Goal: Information Seeking & Learning: Learn about a topic

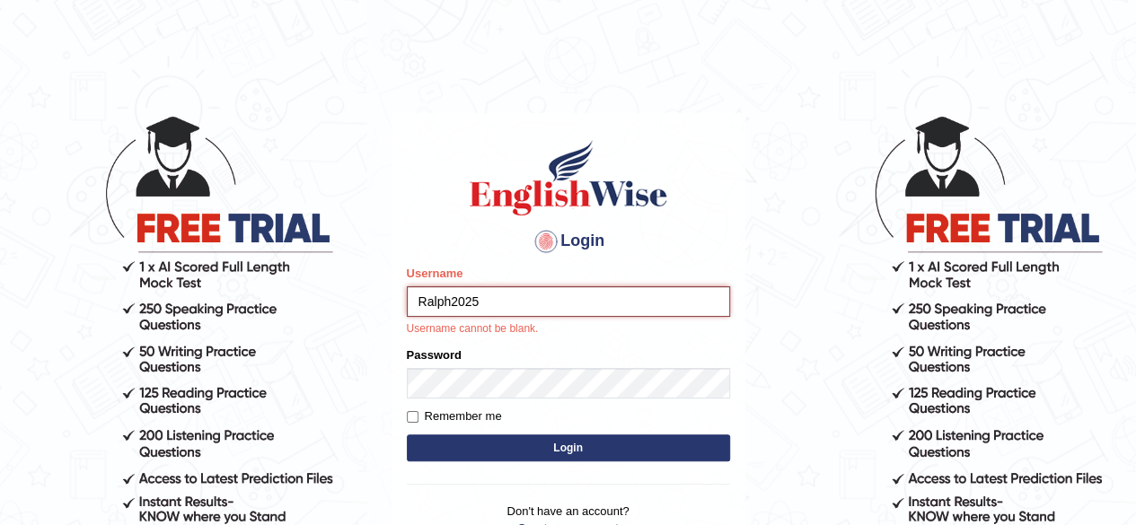
type input "Ralph2025"
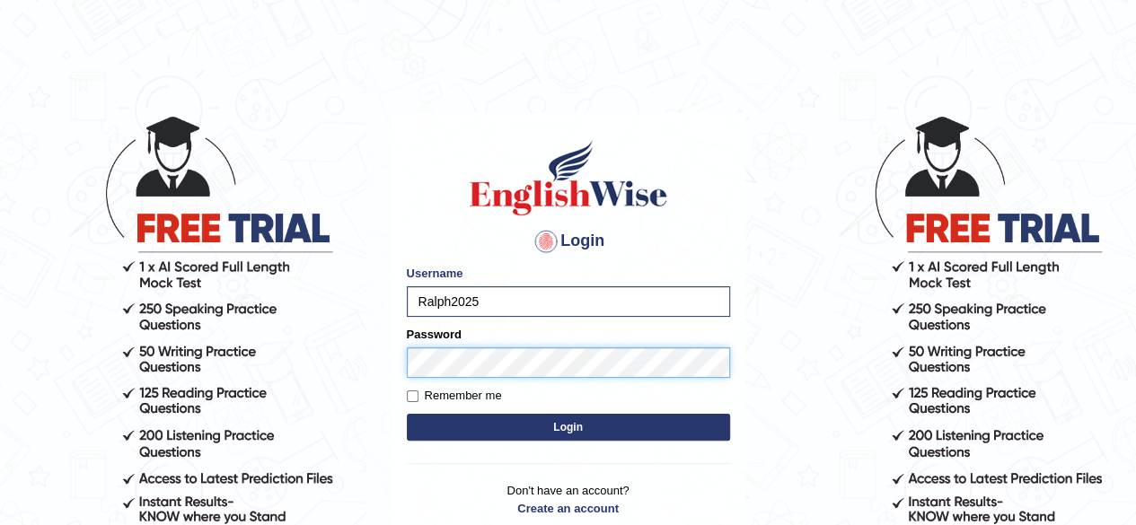
click at [407, 414] on button "Login" at bounding box center [568, 427] width 323 height 27
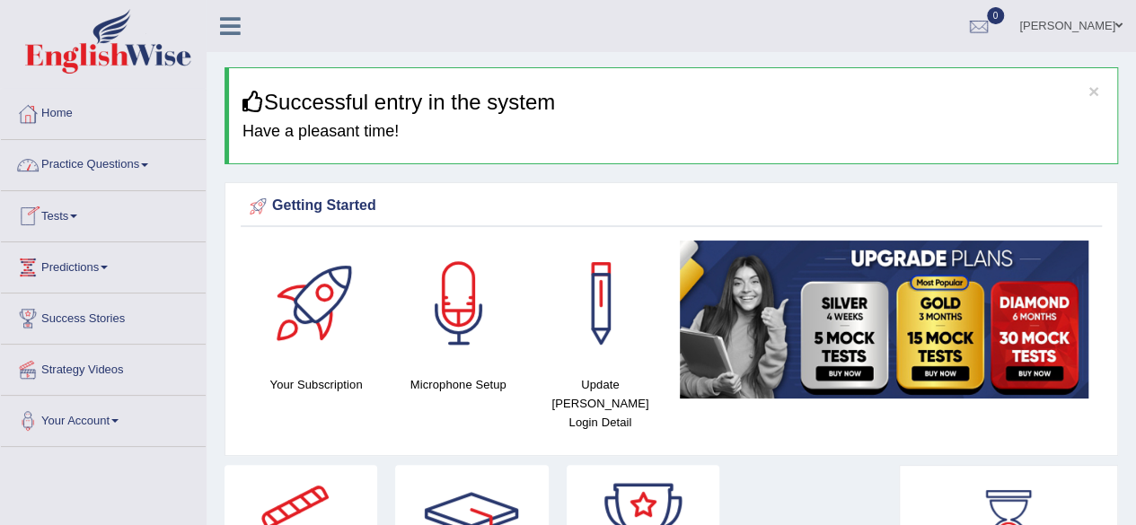
click at [146, 168] on link "Practice Questions" at bounding box center [103, 162] width 205 height 45
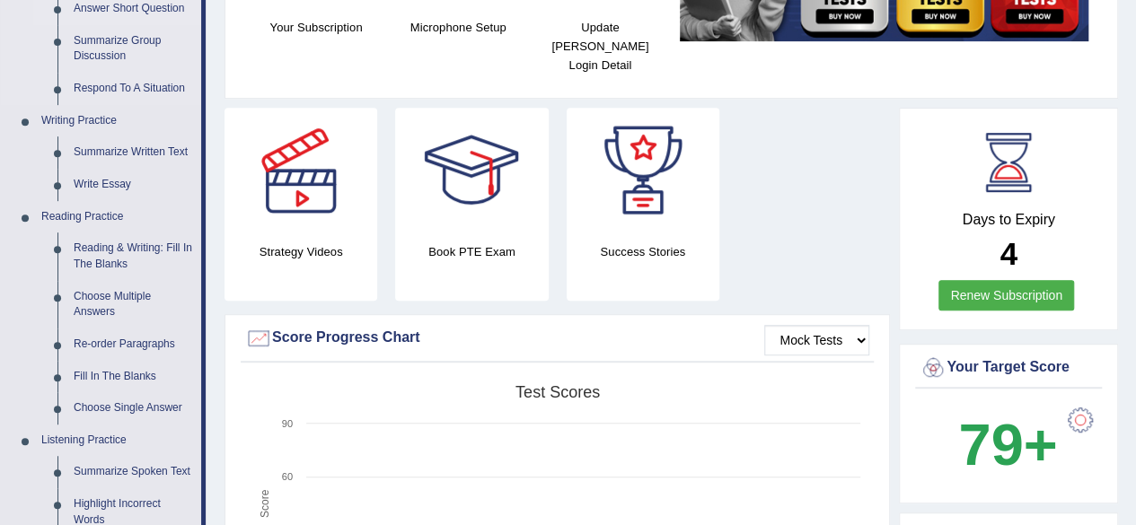
scroll to position [359, 0]
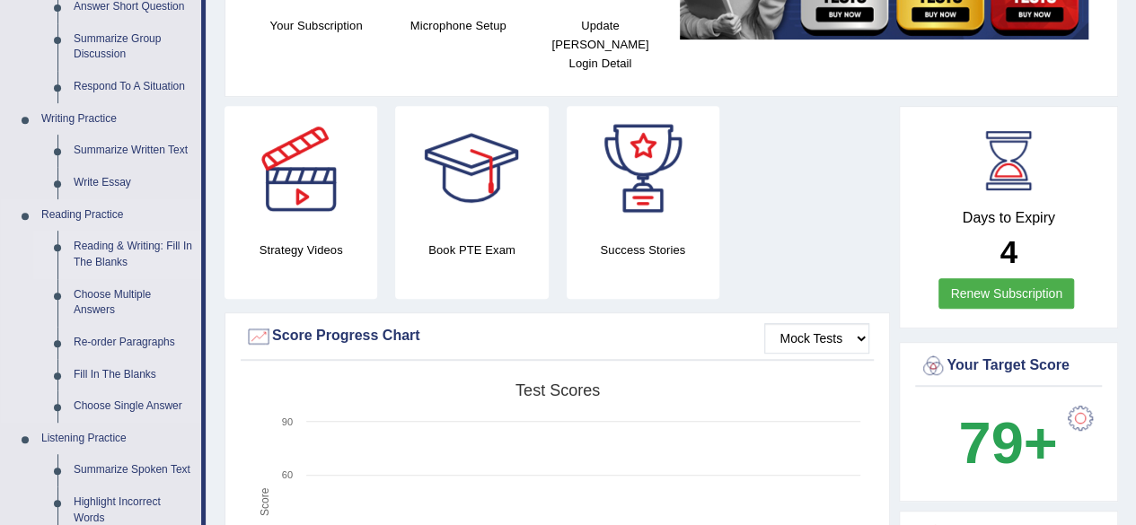
click at [120, 256] on link "Reading & Writing: Fill In The Blanks" at bounding box center [134, 255] width 136 height 48
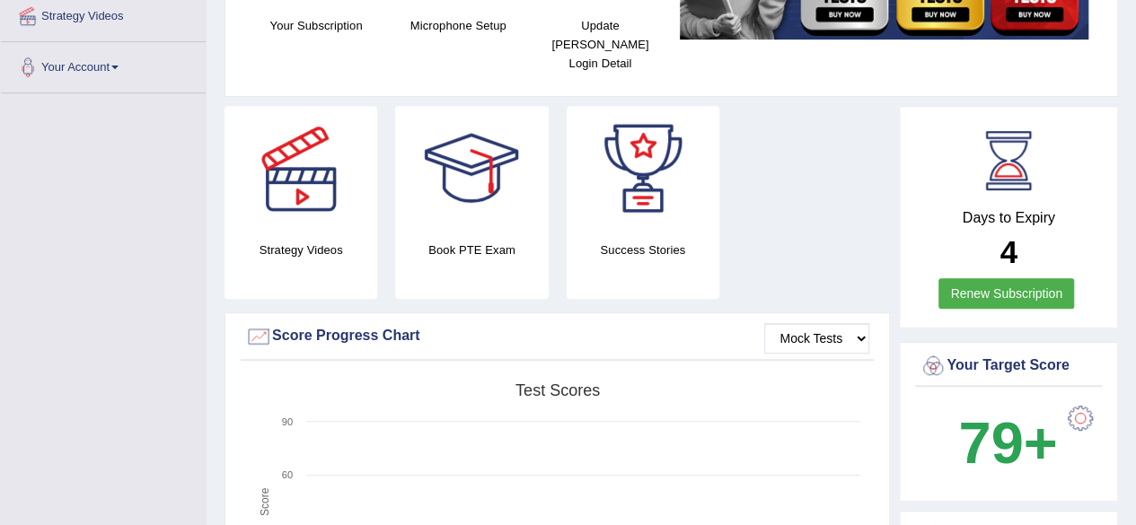
scroll to position [517, 0]
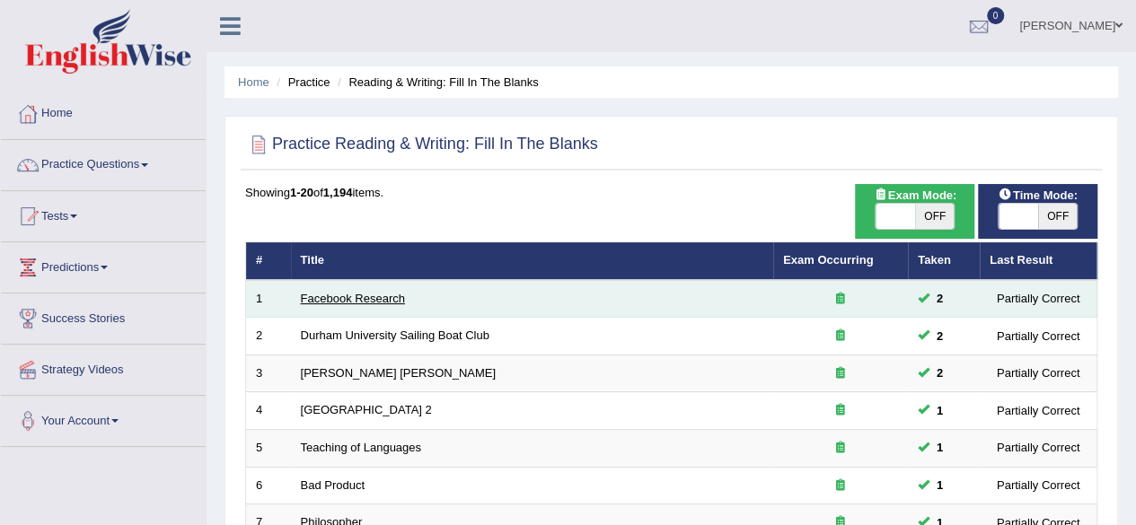
click at [375, 292] on link "Facebook Research" at bounding box center [353, 298] width 104 height 13
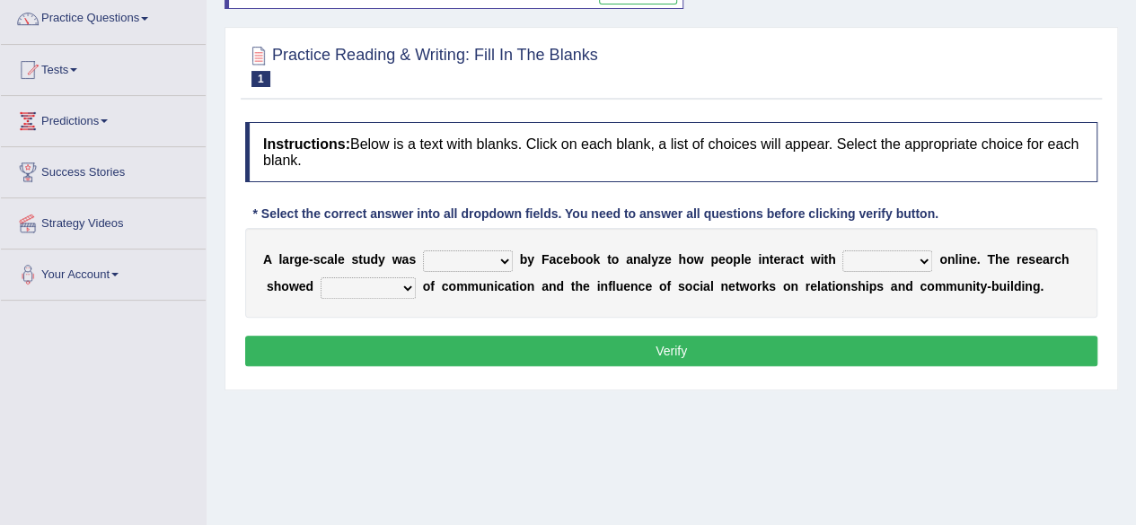
scroll to position [133, 0]
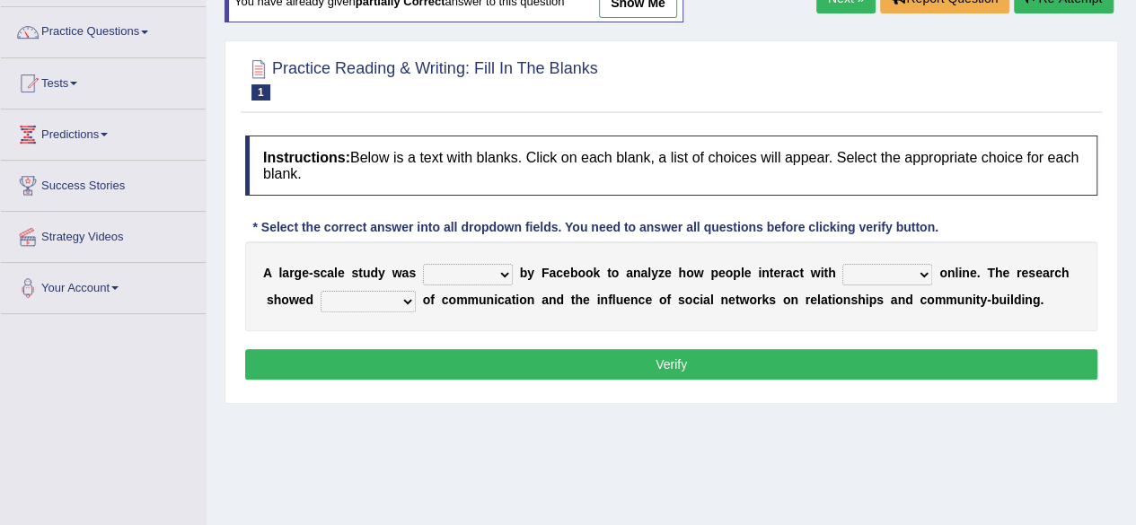
click at [503, 274] on select "surveyed had asked made" at bounding box center [468, 275] width 90 height 22
click at [423, 264] on select "surveyed had asked made" at bounding box center [468, 275] width 90 height 22
click at [504, 269] on select "surveyed had asked made" at bounding box center [468, 275] width 90 height 22
select select "made"
click at [423, 264] on select "surveyed had asked made" at bounding box center [468, 275] width 90 height 22
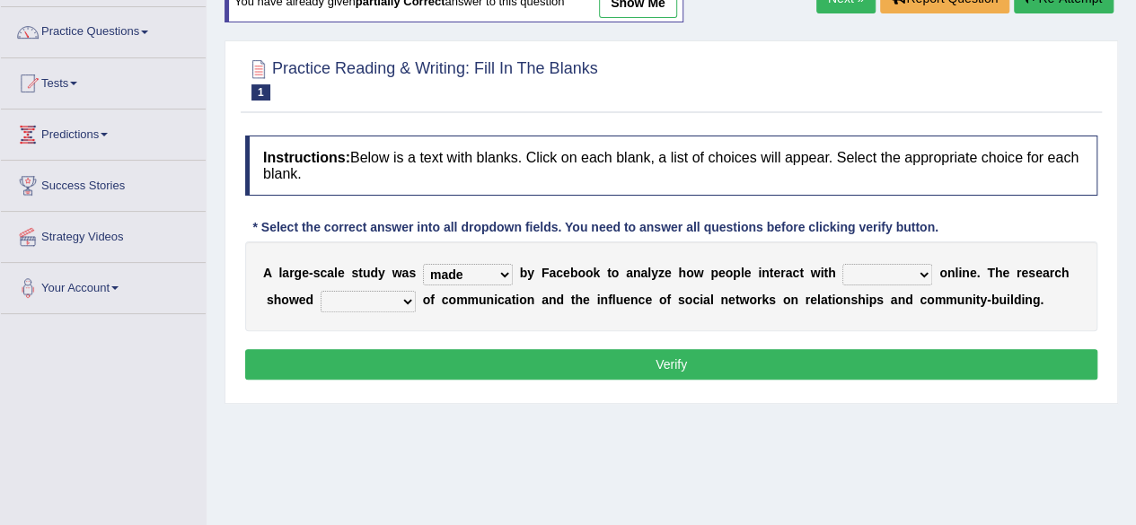
click at [923, 272] on select "together all each other another" at bounding box center [888, 275] width 90 height 22
select select "each other"
click at [843, 264] on select "together all each other another" at bounding box center [888, 275] width 90 height 22
click at [411, 294] on select "advantages standards fellowships patterns" at bounding box center [368, 302] width 95 height 22
select select "advantages"
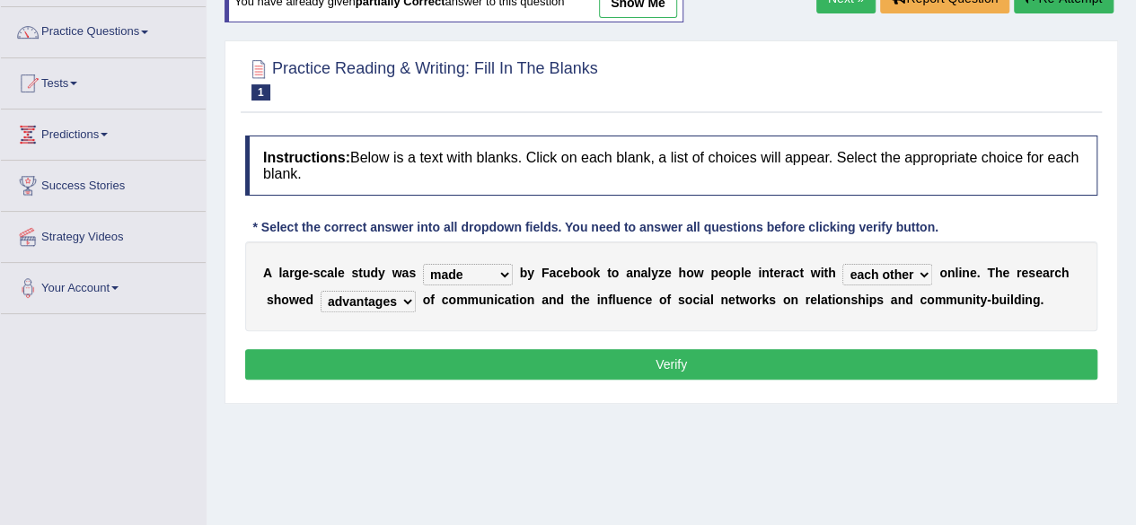
click at [321, 291] on select "advantages standards fellowships patterns" at bounding box center [368, 302] width 95 height 22
click at [535, 364] on button "Verify" at bounding box center [671, 364] width 852 height 31
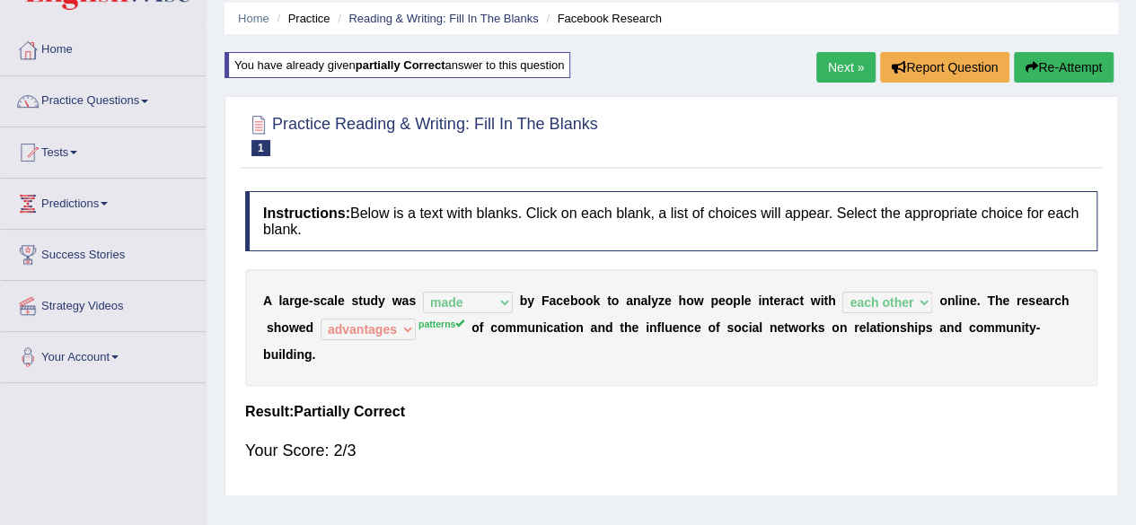
scroll to position [0, 0]
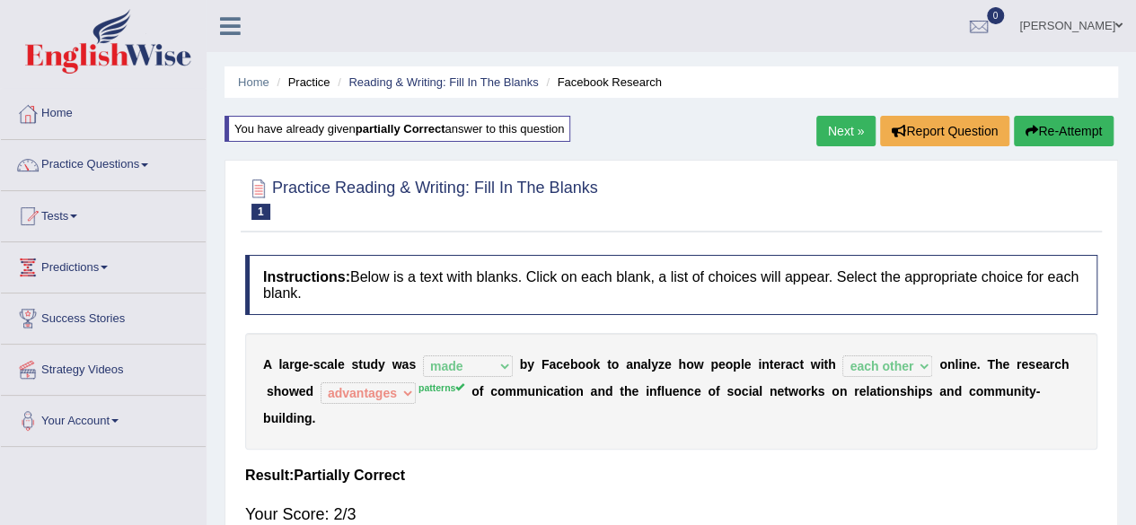
click at [840, 121] on link "Next »" at bounding box center [845, 131] width 59 height 31
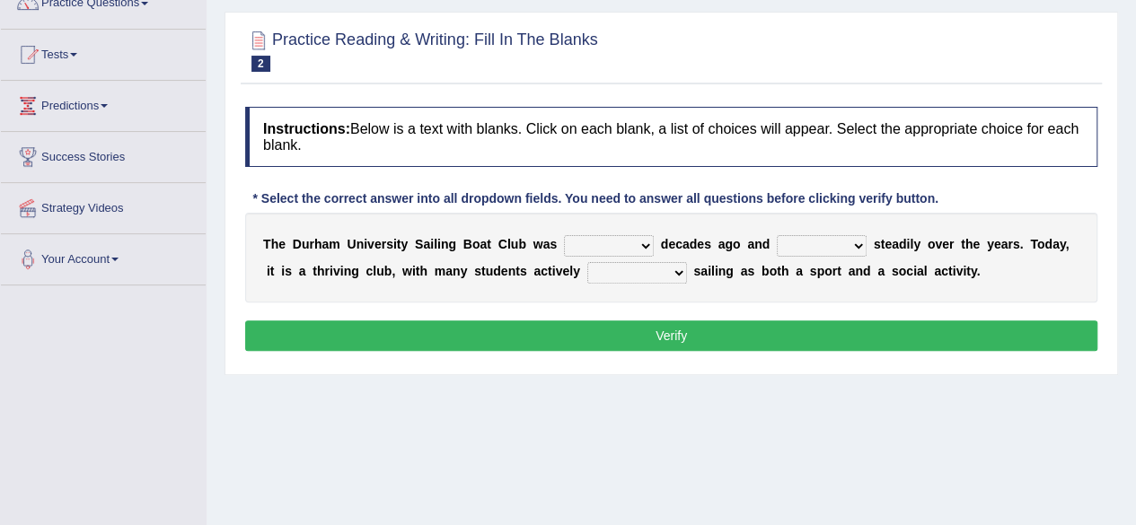
scroll to position [180, 0]
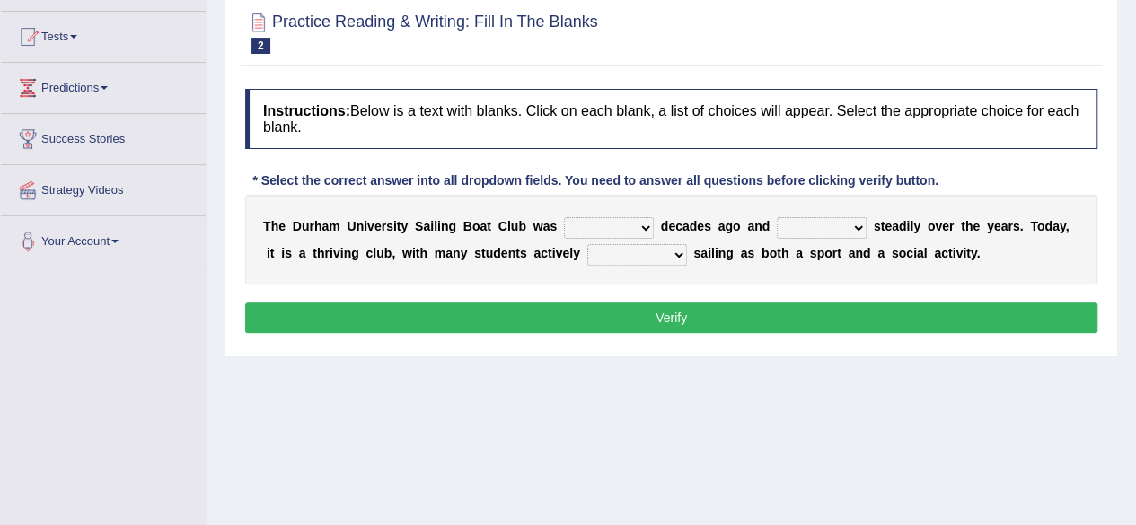
click at [645, 225] on select "found fund founded find" at bounding box center [609, 228] width 90 height 22
select select "founded"
click at [564, 217] on select "found fund founded find" at bounding box center [609, 228] width 90 height 22
click at [849, 223] on select "grow growing has grown grown" at bounding box center [822, 228] width 90 height 22
select select "has grown"
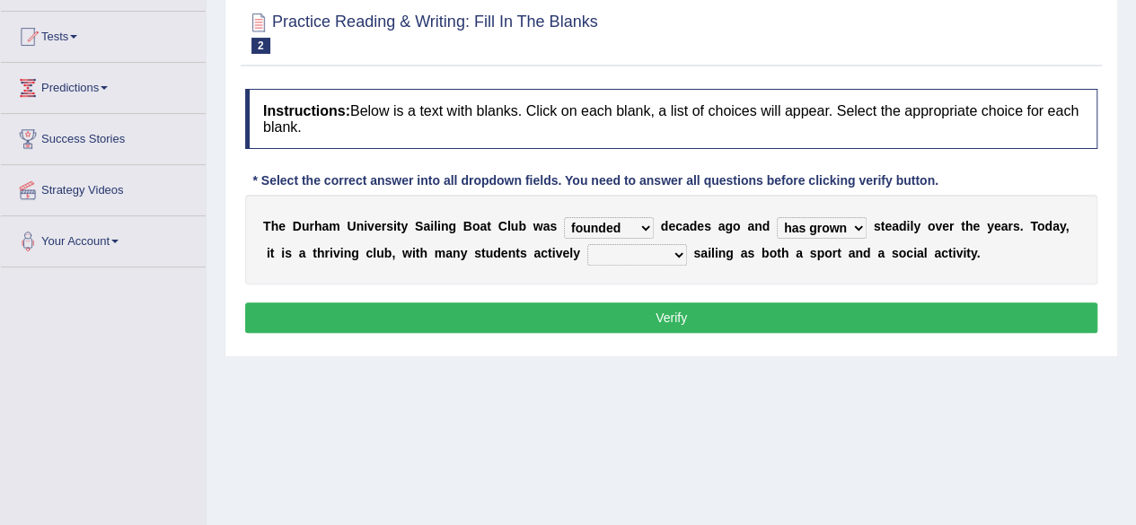
click at [777, 217] on select "grow growing has grown grown" at bounding box center [822, 228] width 90 height 22
click at [672, 252] on select "enjoy enjoyed are enjoying enjoying" at bounding box center [637, 255] width 100 height 22
select select "enjoying"
click at [587, 244] on select "enjoy enjoyed are enjoying enjoying" at bounding box center [637, 255] width 100 height 22
click at [625, 318] on button "Verify" at bounding box center [671, 318] width 852 height 31
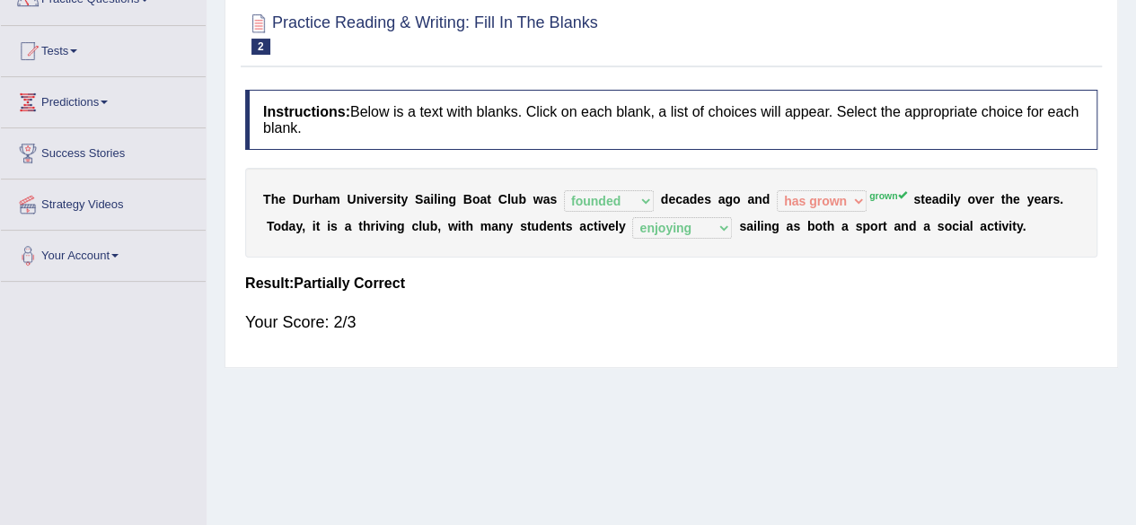
scroll to position [0, 0]
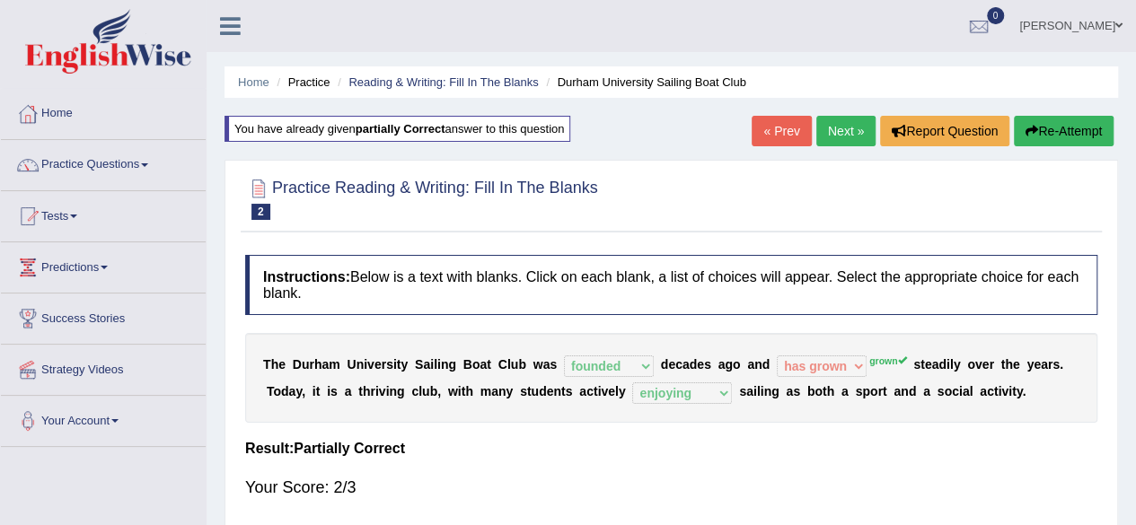
click at [823, 124] on link "Next »" at bounding box center [845, 131] width 59 height 31
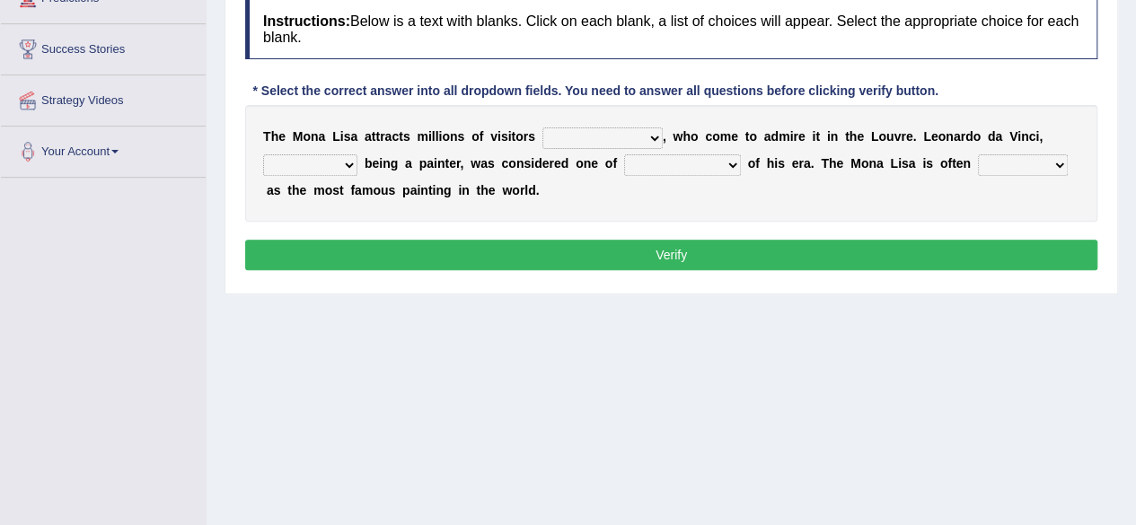
scroll to position [180, 0]
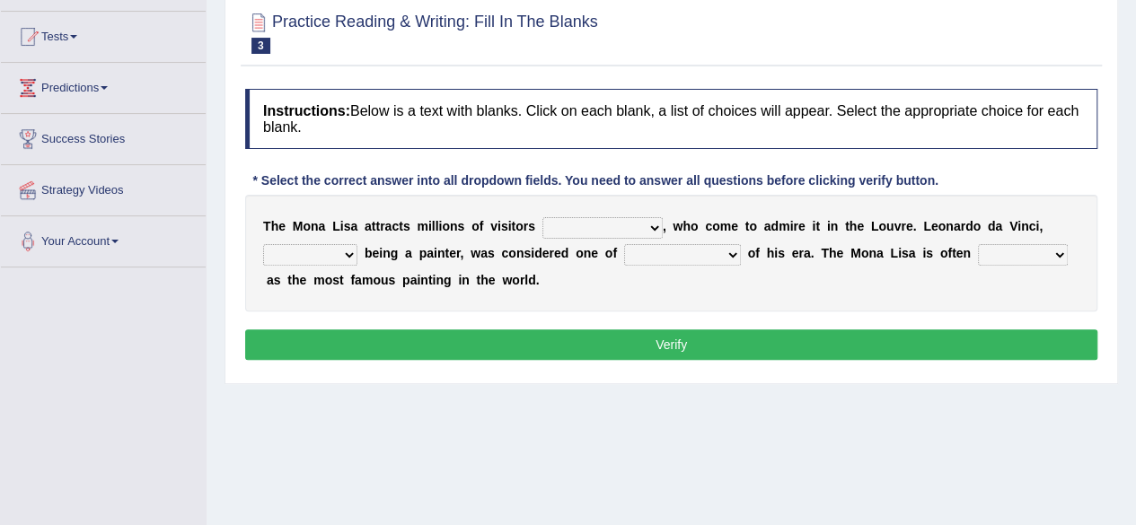
click at [652, 223] on select "around the year the all year all year round per year" at bounding box center [603, 228] width 120 height 22
select select "per year"
click at [543, 217] on select "around the year the all year all year round per year" at bounding box center [603, 228] width 120 height 22
click at [349, 253] on select "rather than as much as as well as as long as" at bounding box center [310, 255] width 94 height 22
select select "as long as"
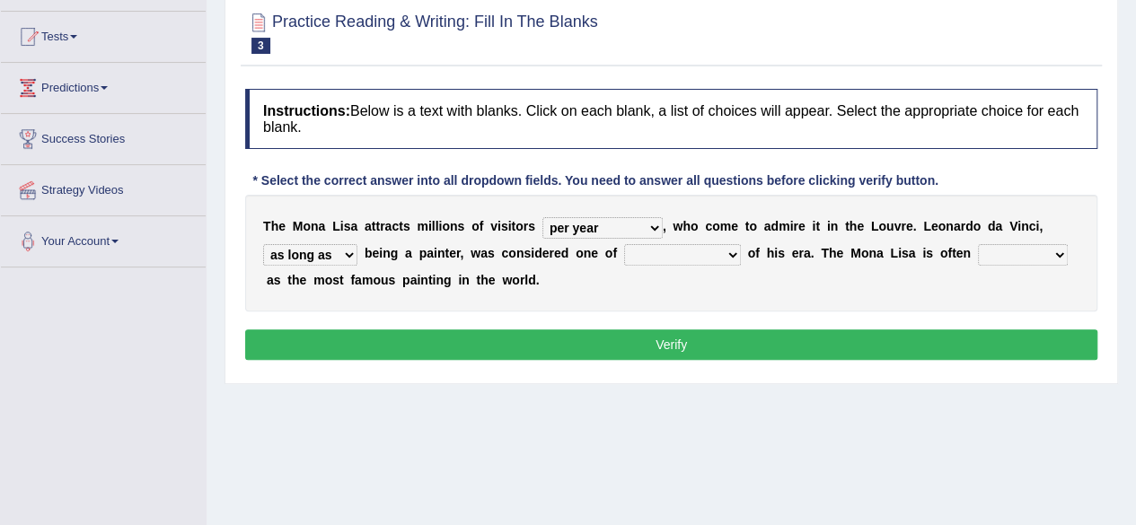
click at [263, 244] on select "rather than as much as as well as as long as" at bounding box center [310, 255] width 94 height 22
click at [728, 251] on select "better artists artist the better artist the best artists" at bounding box center [682, 255] width 117 height 22
select select "the best artists"
click at [624, 244] on select "better artists artist the better artist the best artists" at bounding box center [682, 255] width 117 height 22
click at [1054, 249] on select "classified suggested predicted described" at bounding box center [1023, 255] width 90 height 22
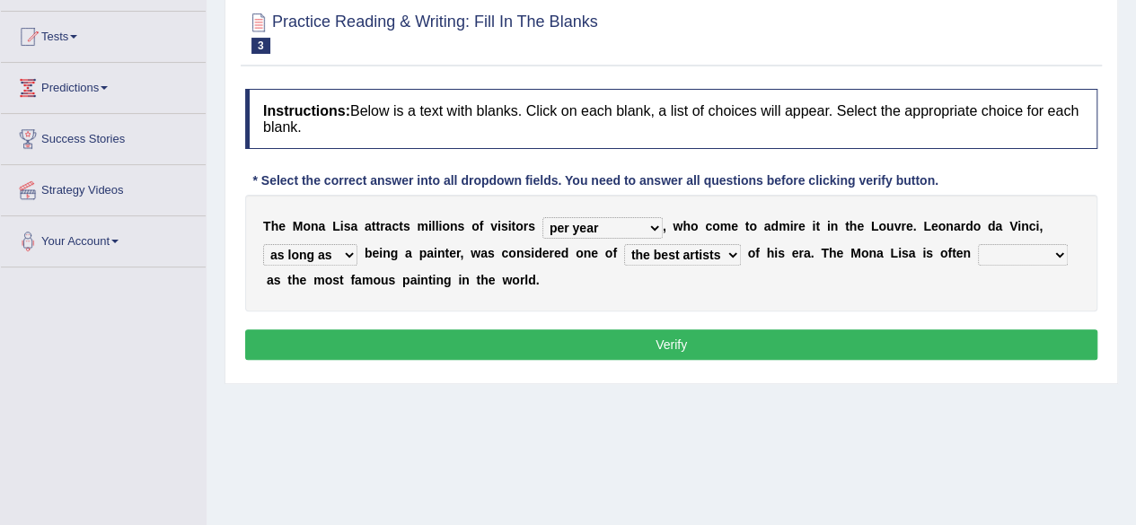
select select "classified"
click at [978, 244] on select "classified suggested predicted described" at bounding box center [1023, 255] width 90 height 22
click at [676, 340] on button "Verify" at bounding box center [671, 345] width 852 height 31
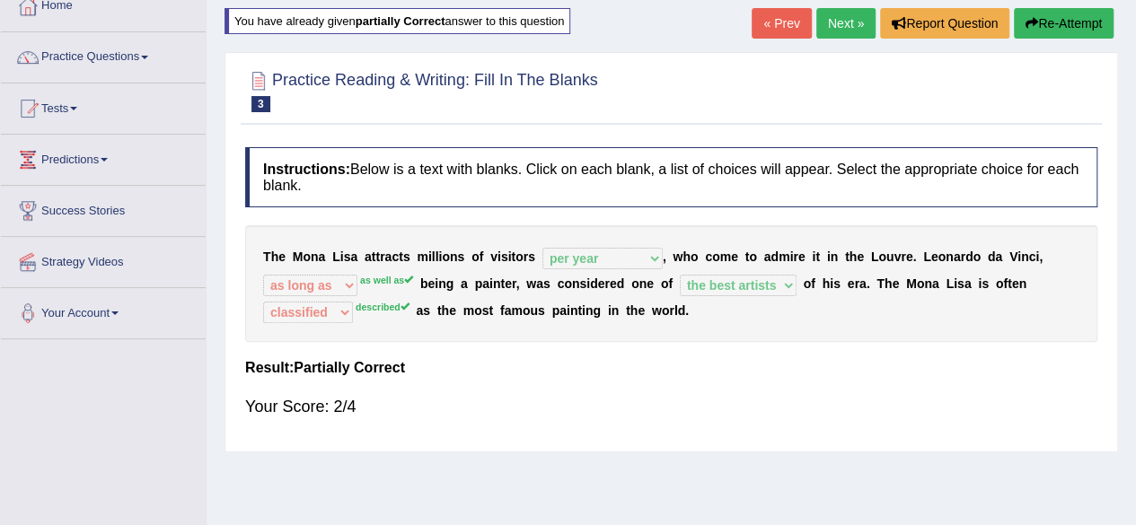
scroll to position [0, 0]
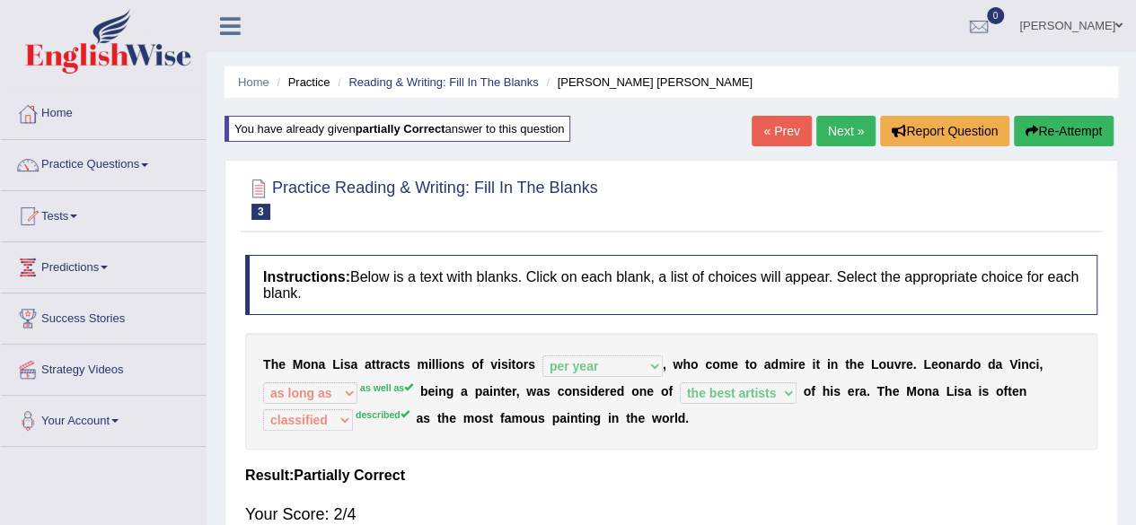
click at [831, 130] on link "Next »" at bounding box center [845, 131] width 59 height 31
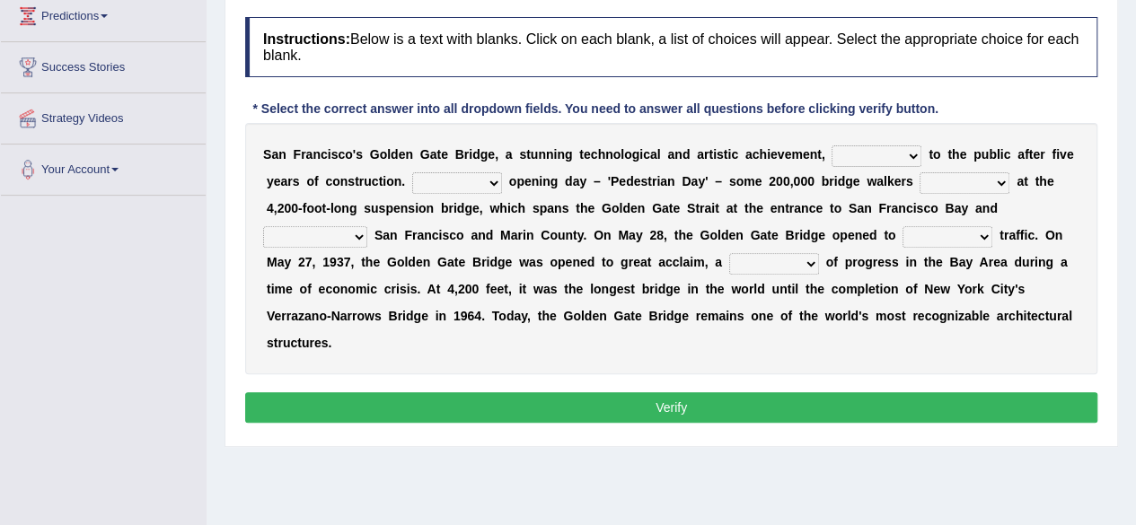
scroll to position [180, 0]
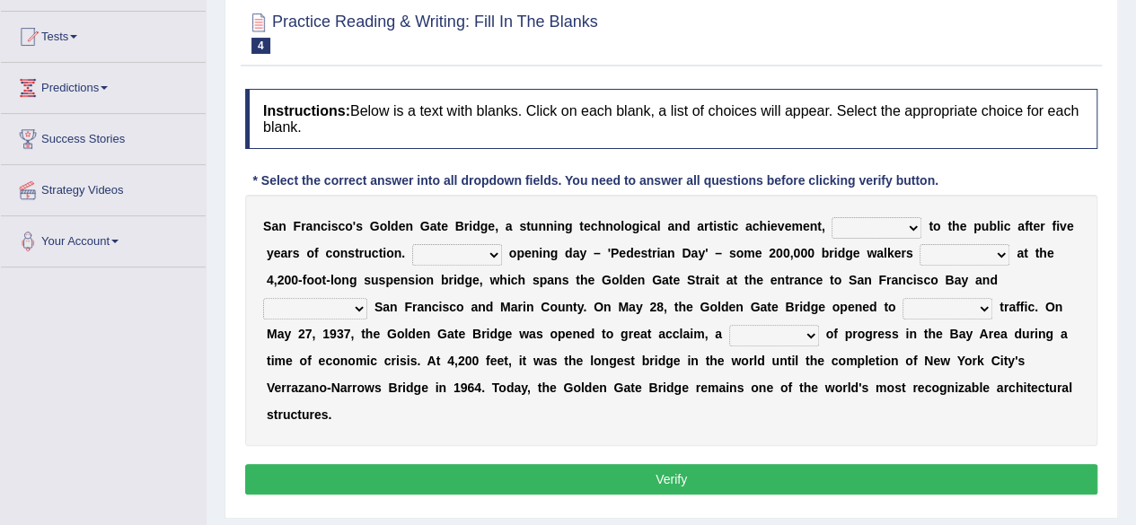
click at [907, 225] on select "opens closes appears equals" at bounding box center [877, 228] width 90 height 22
select select "opens"
click at [832, 217] on select "opens closes appears equals" at bounding box center [877, 228] width 90 height 22
click at [494, 251] on select "On During Since When" at bounding box center [457, 255] width 90 height 22
select select "During"
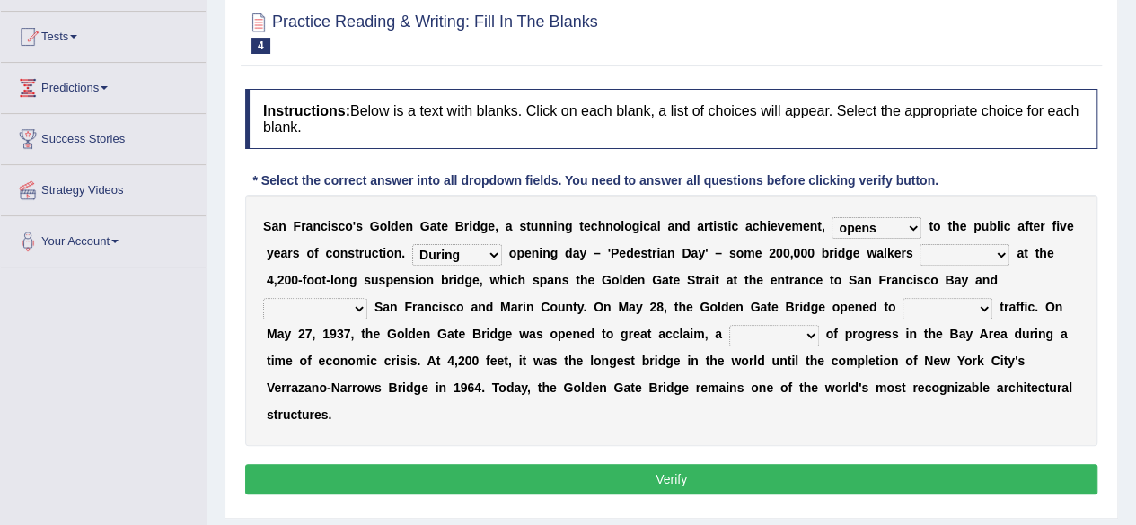
click at [412, 244] on select "On During Since When" at bounding box center [457, 255] width 90 height 22
click at [993, 252] on select "stationed looked marveled laughed" at bounding box center [965, 255] width 90 height 22
select select "stationed"
click at [920, 244] on select "stationed looked marveled laughed" at bounding box center [965, 255] width 90 height 22
click at [352, 304] on select "separates connects channels differentiates" at bounding box center [315, 309] width 104 height 22
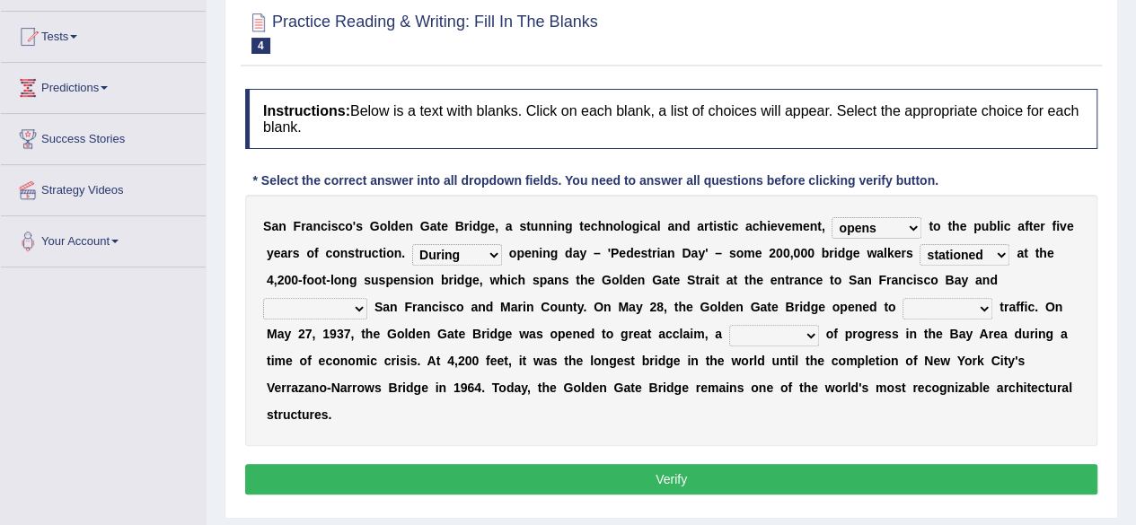
select select "connects"
click at [263, 298] on select "separates connects channels differentiates" at bounding box center [315, 309] width 104 height 22
click at [981, 310] on select "aquatic vehicular airborne watertight" at bounding box center [948, 309] width 90 height 22
select select "vehicular"
click at [903, 298] on select "aquatic vehicular airborne watertight" at bounding box center [948, 309] width 90 height 22
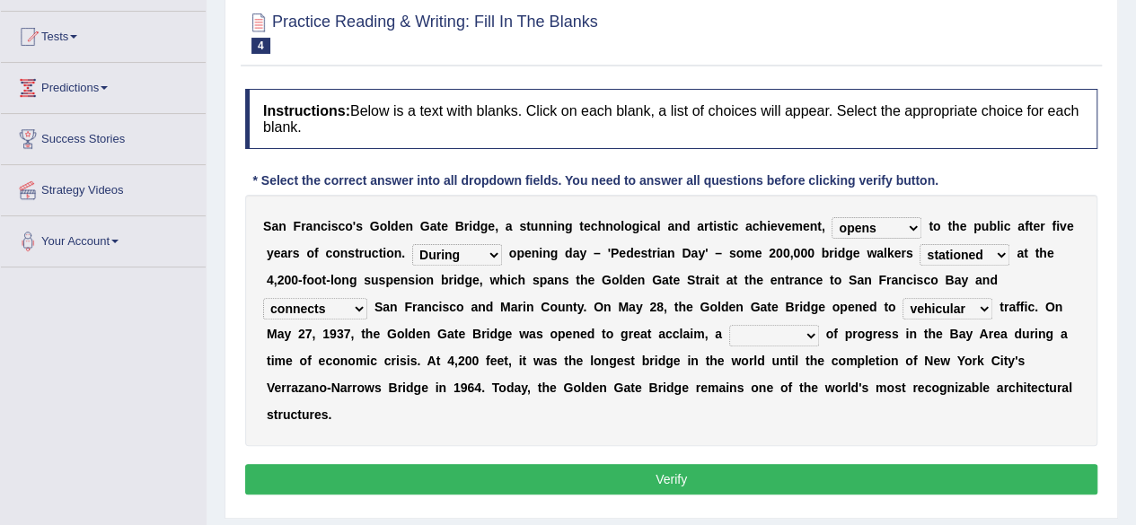
click at [809, 337] on select "denial symbol technique yield" at bounding box center [774, 336] width 90 height 22
select select "symbol"
click at [729, 325] on select "denial symbol technique yield" at bounding box center [774, 336] width 90 height 22
click at [733, 479] on button "Verify" at bounding box center [671, 479] width 852 height 31
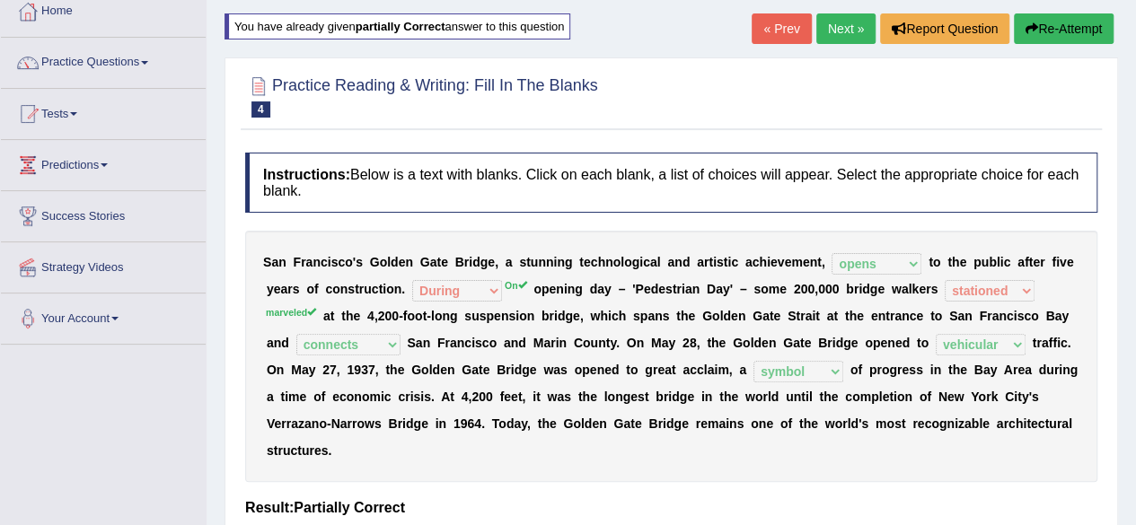
scroll to position [0, 0]
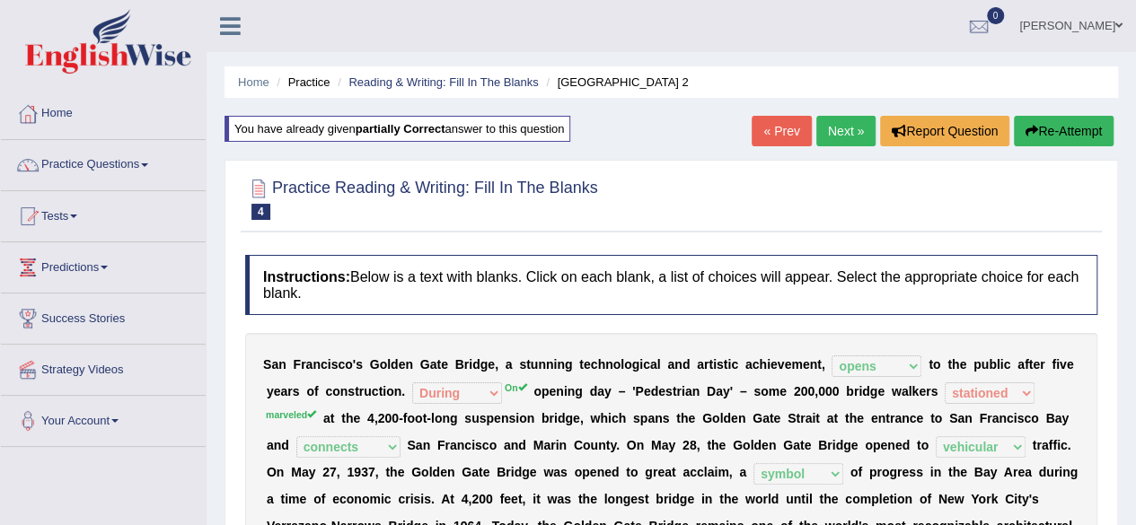
click at [853, 132] on link "Next »" at bounding box center [845, 131] width 59 height 31
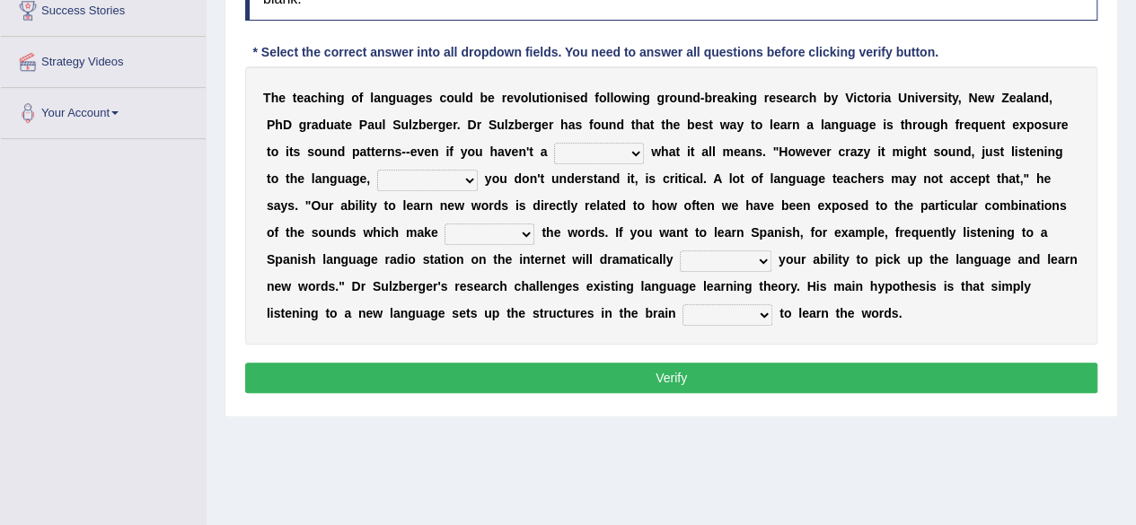
scroll to position [269, 0]
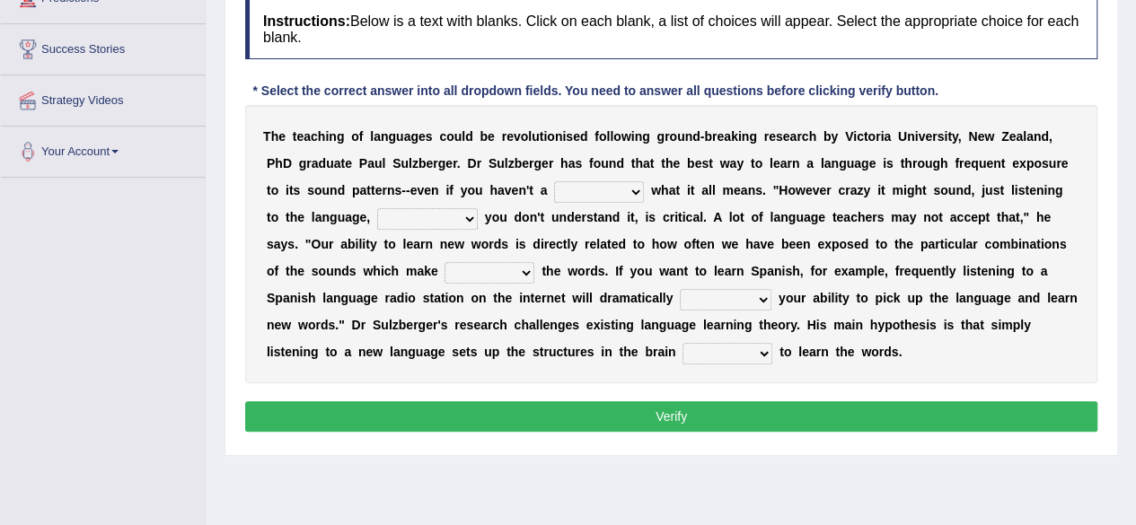
click at [631, 190] on select "dew claw clue due" at bounding box center [599, 192] width 90 height 22
select select "clue"
click at [554, 181] on select "dew claw clue due" at bounding box center [599, 192] width 90 height 22
click at [466, 219] on select "but also all together even though if so" at bounding box center [427, 219] width 101 height 22
select select "even though"
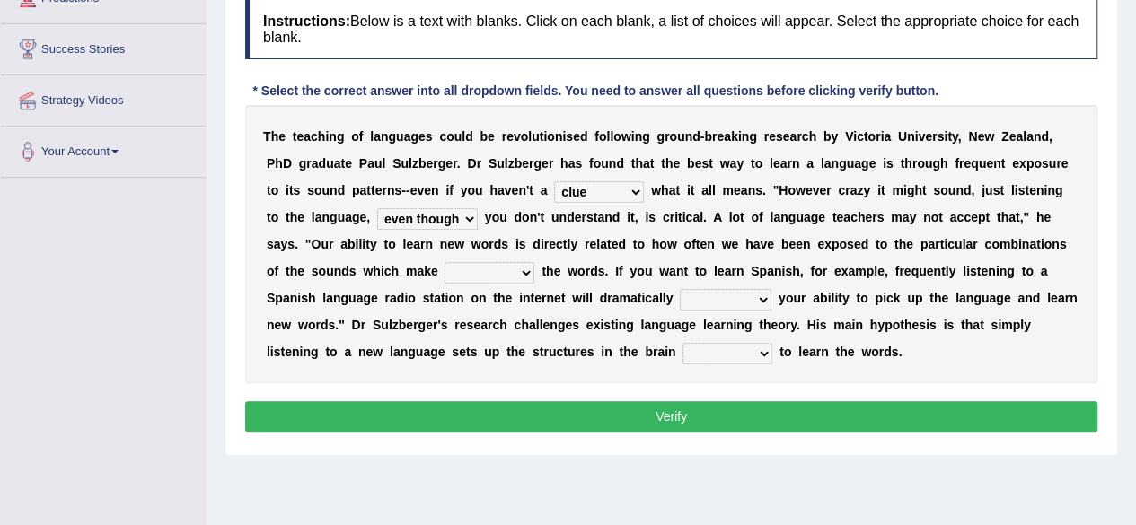
click at [377, 208] on select "but also all together even though if so" at bounding box center [427, 219] width 101 height 22
click at [519, 272] on select "down up of on" at bounding box center [490, 273] width 90 height 22
select select "up"
click at [445, 262] on select "down up of on" at bounding box center [490, 273] width 90 height 22
click at [765, 297] on select "evaluate exaggerate describe boost" at bounding box center [726, 300] width 92 height 22
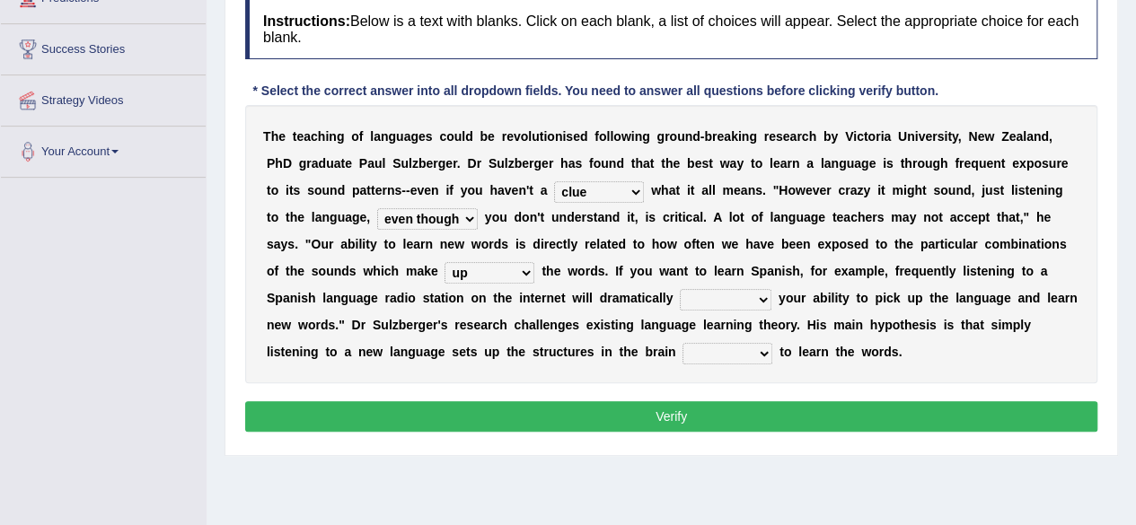
select select "boost"
click at [680, 289] on select "evaluate exaggerate describe boost" at bounding box center [726, 300] width 92 height 22
click at [763, 348] on select "requiring required directed to require" at bounding box center [728, 354] width 90 height 22
select select "directed"
click at [683, 343] on select "requiring required directed to require" at bounding box center [728, 354] width 90 height 22
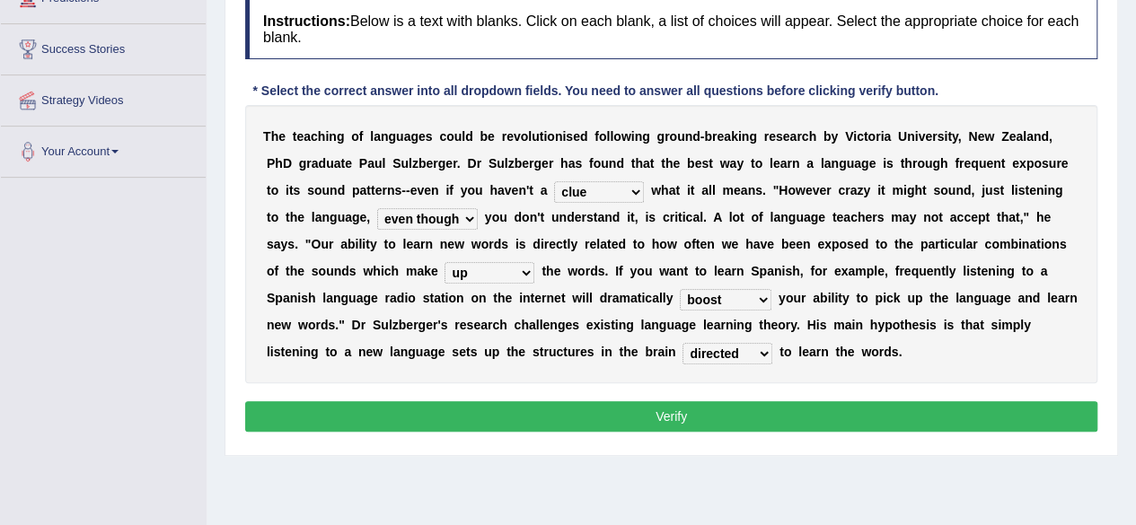
click at [749, 419] on button "Verify" at bounding box center [671, 417] width 852 height 31
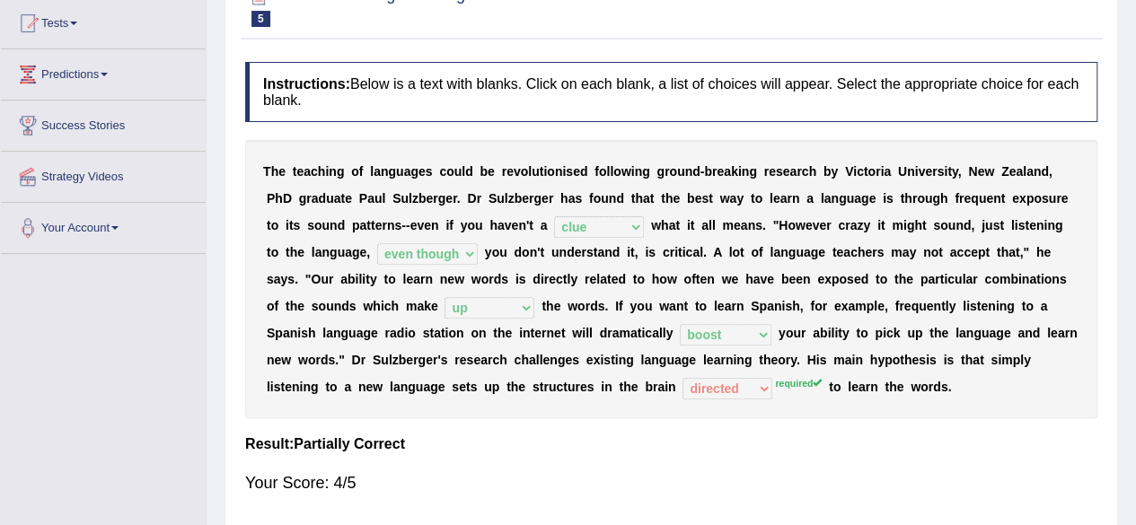
scroll to position [90, 0]
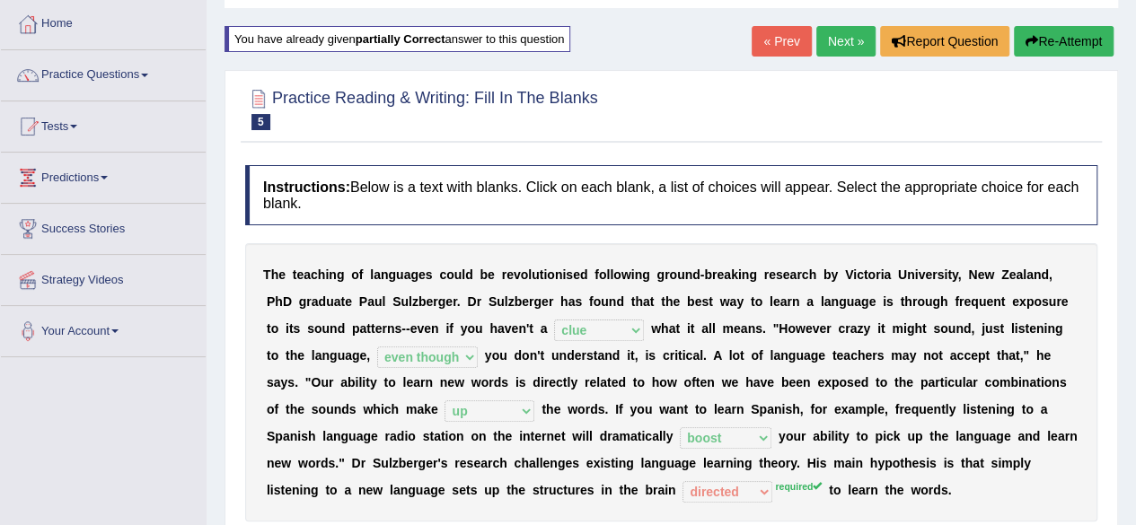
click at [830, 51] on link "Next »" at bounding box center [845, 41] width 59 height 31
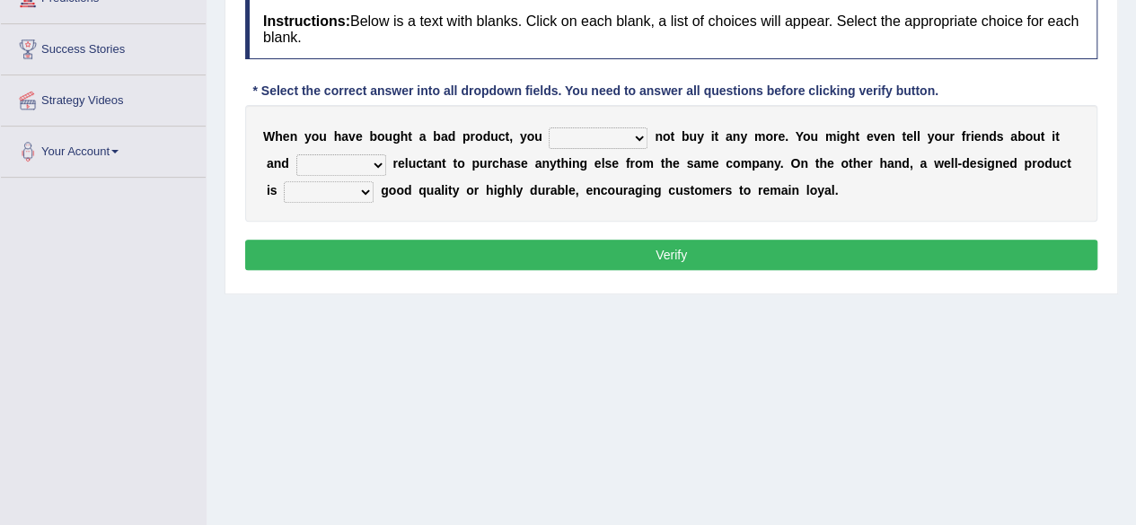
click at [632, 137] on select "would have should have should" at bounding box center [598, 139] width 99 height 22
select select "would"
click at [549, 128] on select "would have should have should" at bounding box center [598, 139] width 99 height 22
click at [370, 170] on select "is are be being" at bounding box center [341, 165] width 90 height 22
select select "be"
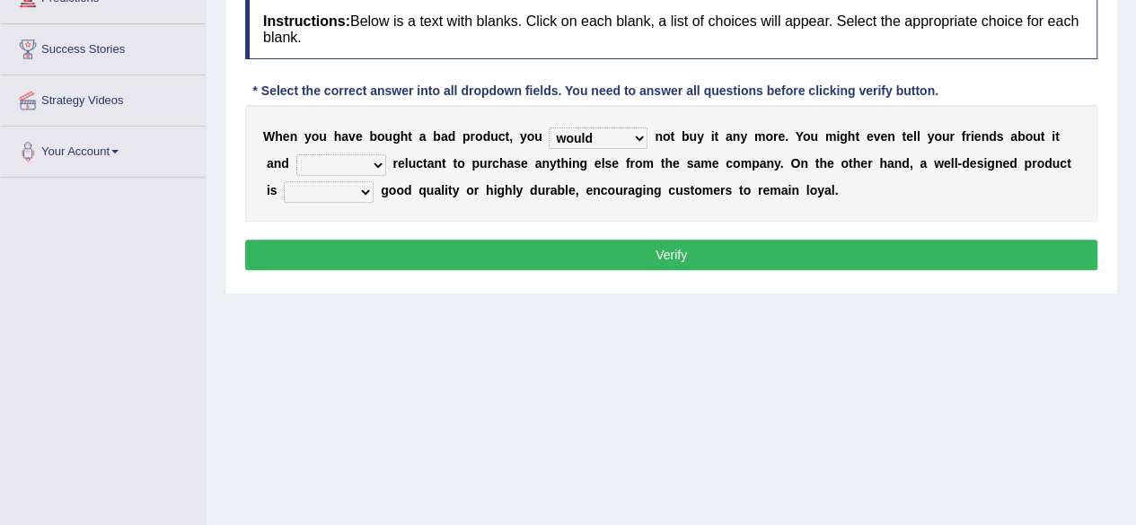
click at [296, 154] on select "is are be being" at bounding box center [341, 165] width 90 height 22
click at [359, 188] on select "both also neither either" at bounding box center [329, 192] width 90 height 22
select select "both"
click at [284, 181] on select "both also neither either" at bounding box center [329, 192] width 90 height 22
click at [521, 250] on button "Verify" at bounding box center [671, 255] width 852 height 31
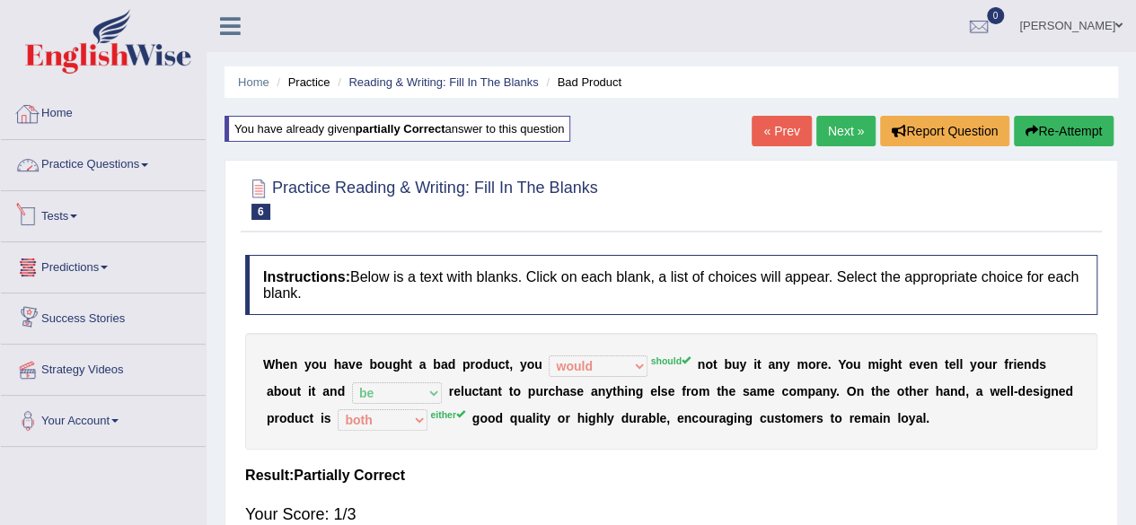
click at [111, 120] on link "Home" at bounding box center [103, 111] width 205 height 45
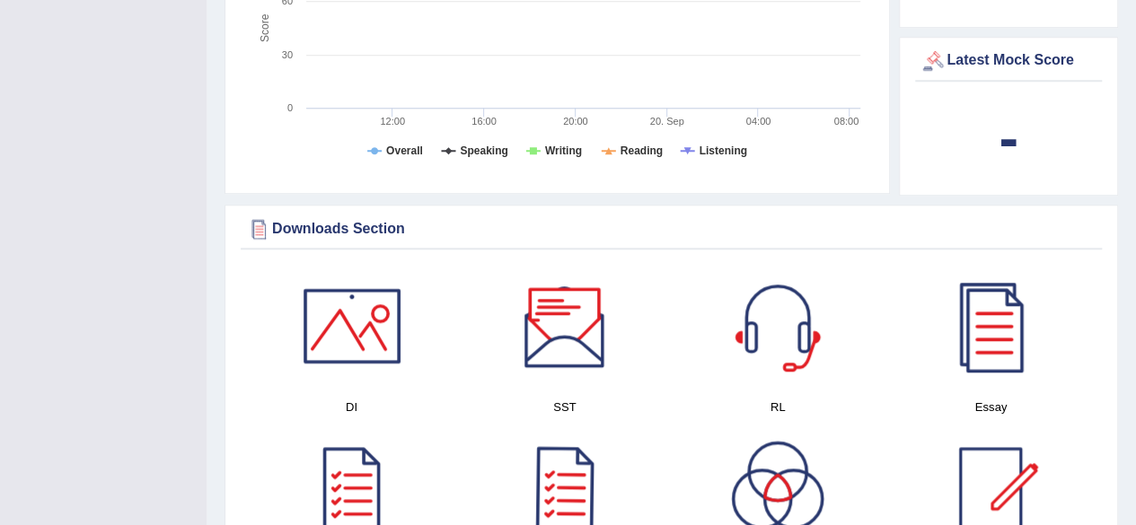
scroll to position [988, 0]
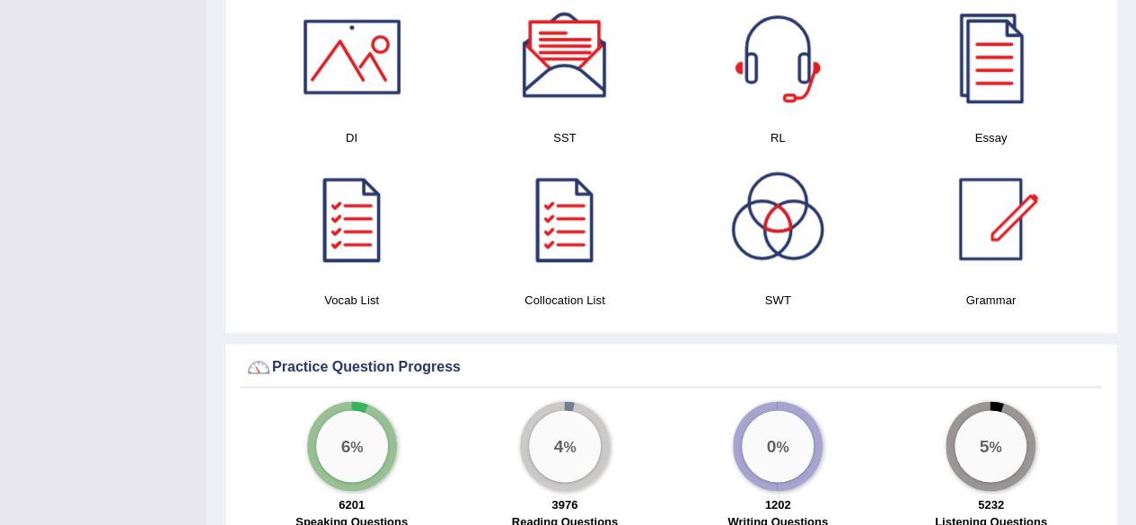
click at [340, 203] on div at bounding box center [352, 219] width 126 height 126
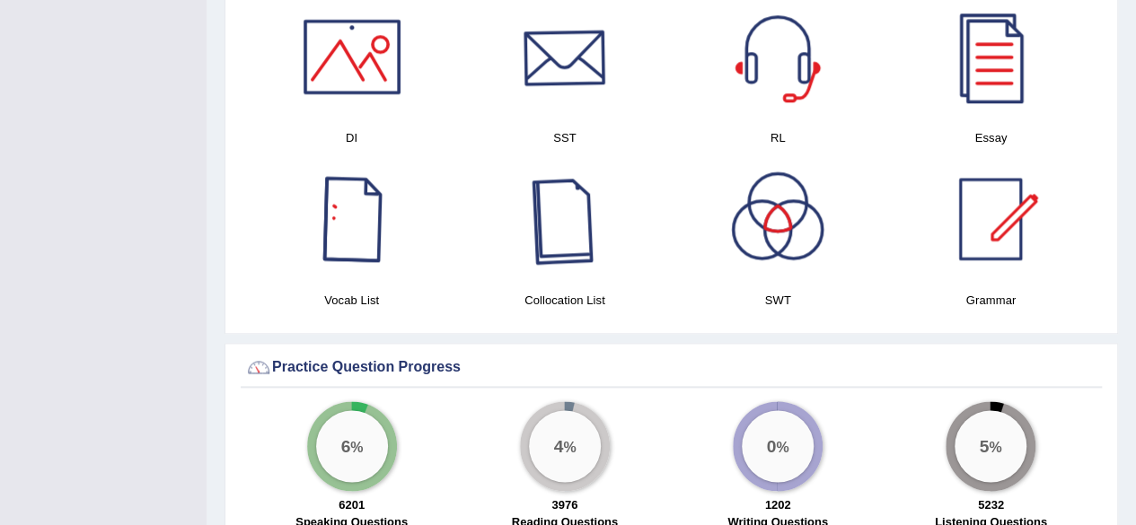
click at [573, 17] on div at bounding box center [565, 57] width 126 height 126
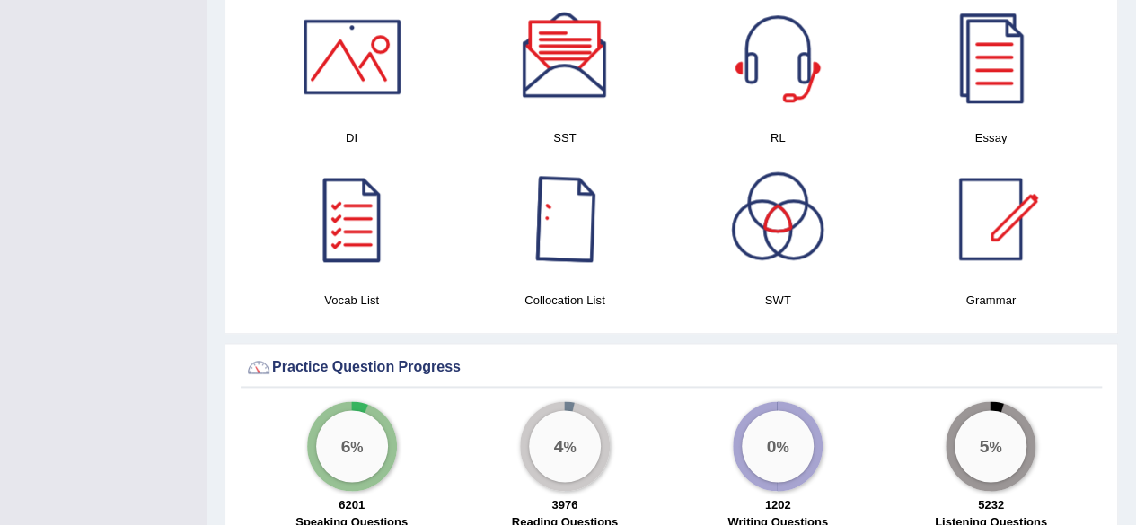
click at [560, 199] on div at bounding box center [565, 219] width 126 height 126
